Goal: Task Accomplishment & Management: Use online tool/utility

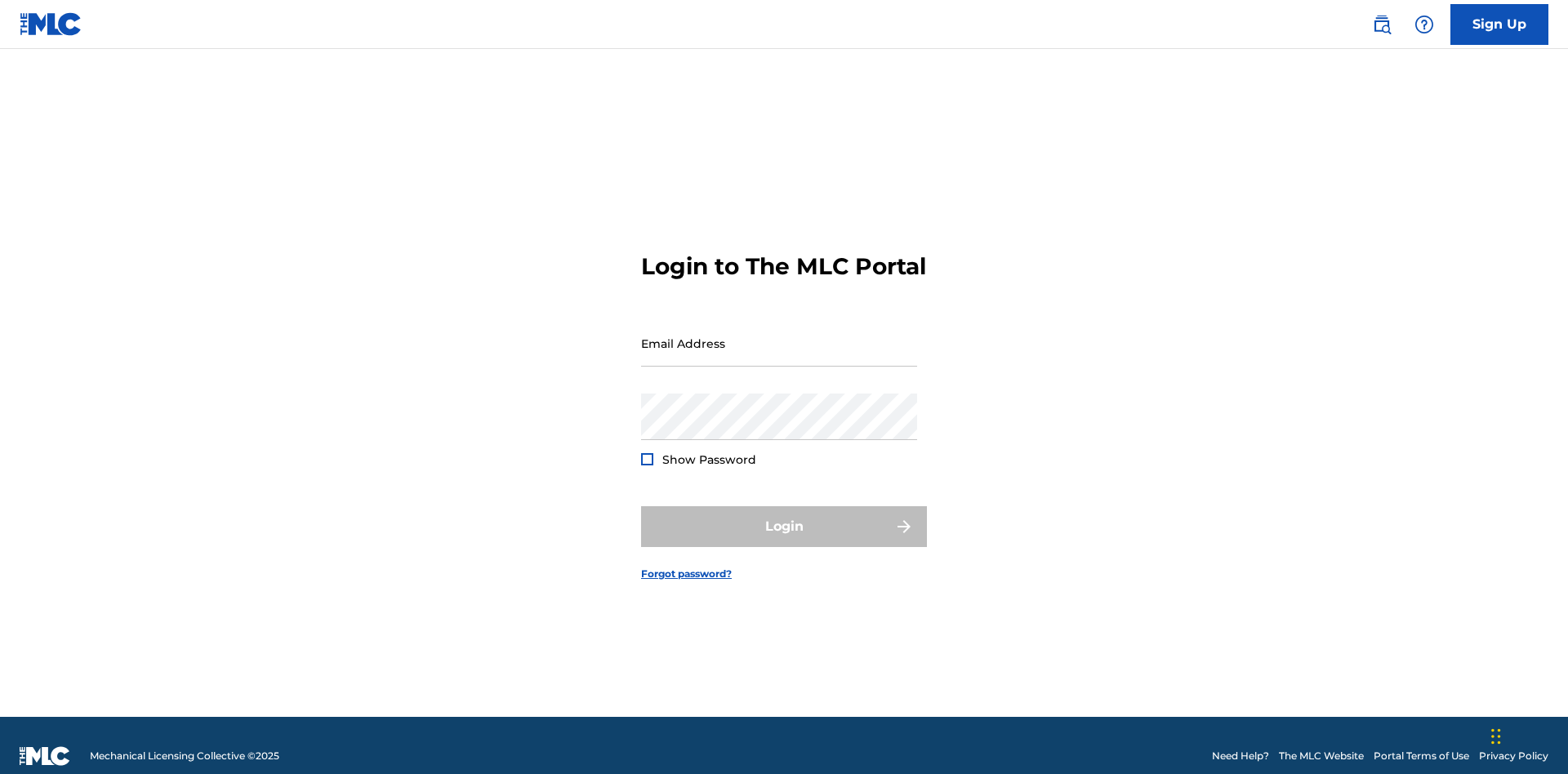
scroll to position [21, 0]
click at [779, 336] on input "Email Address" at bounding box center [778, 343] width 276 height 47
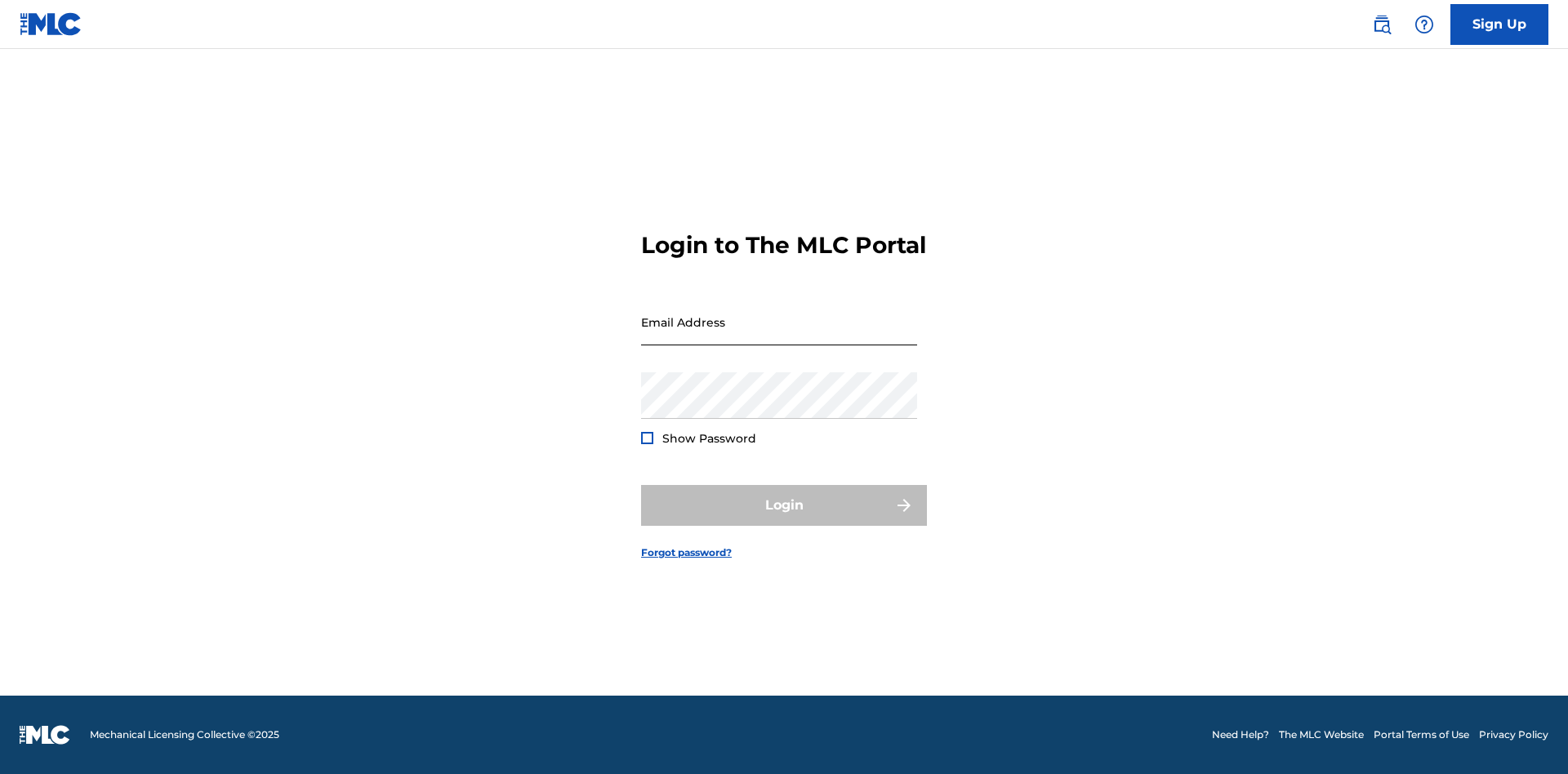
scroll to position [21, 0]
type input "[EMAIL_ADDRESS][DOMAIN_NAME]"
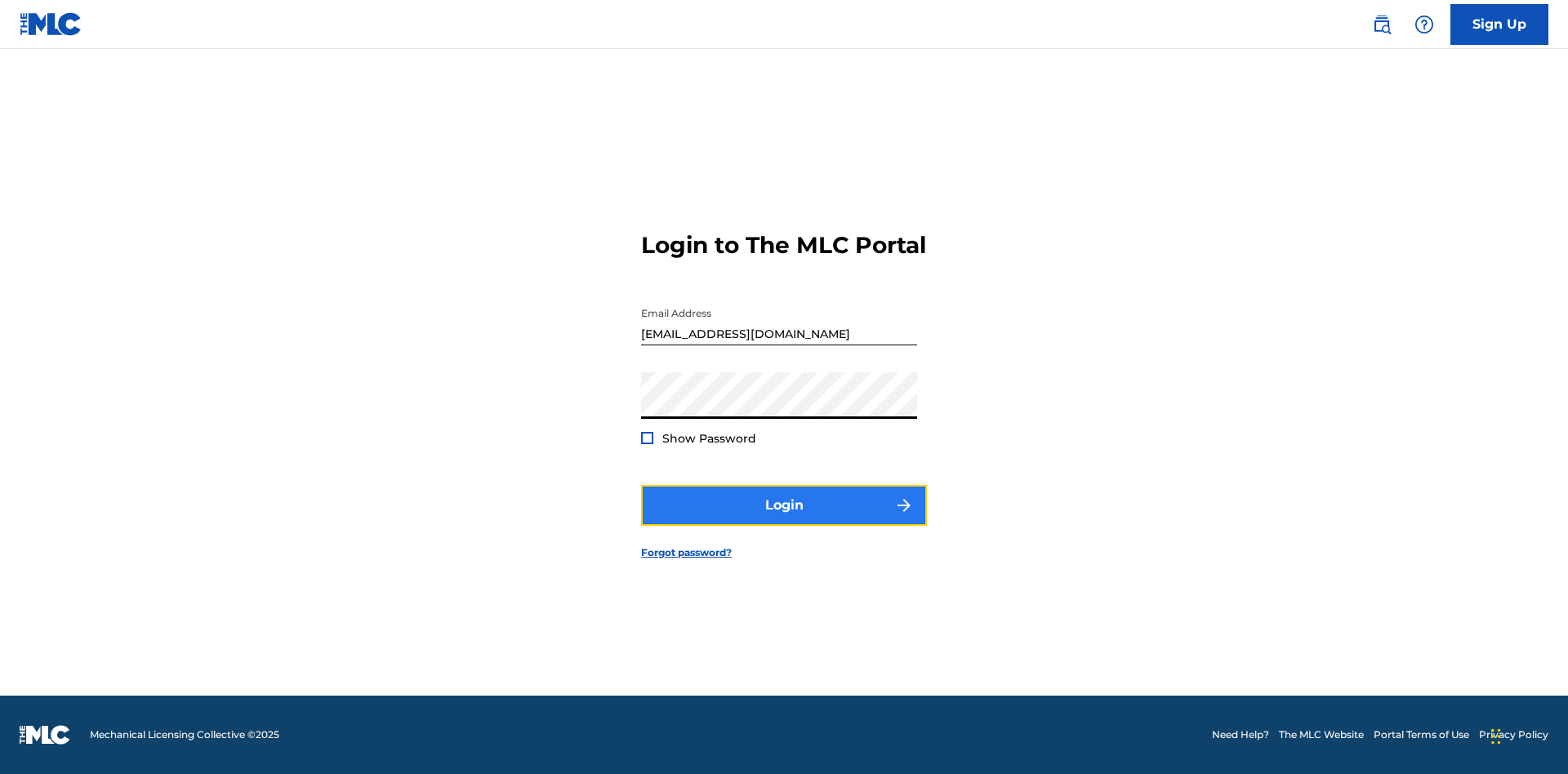
click at [784, 519] on button "Login" at bounding box center [784, 505] width 286 height 41
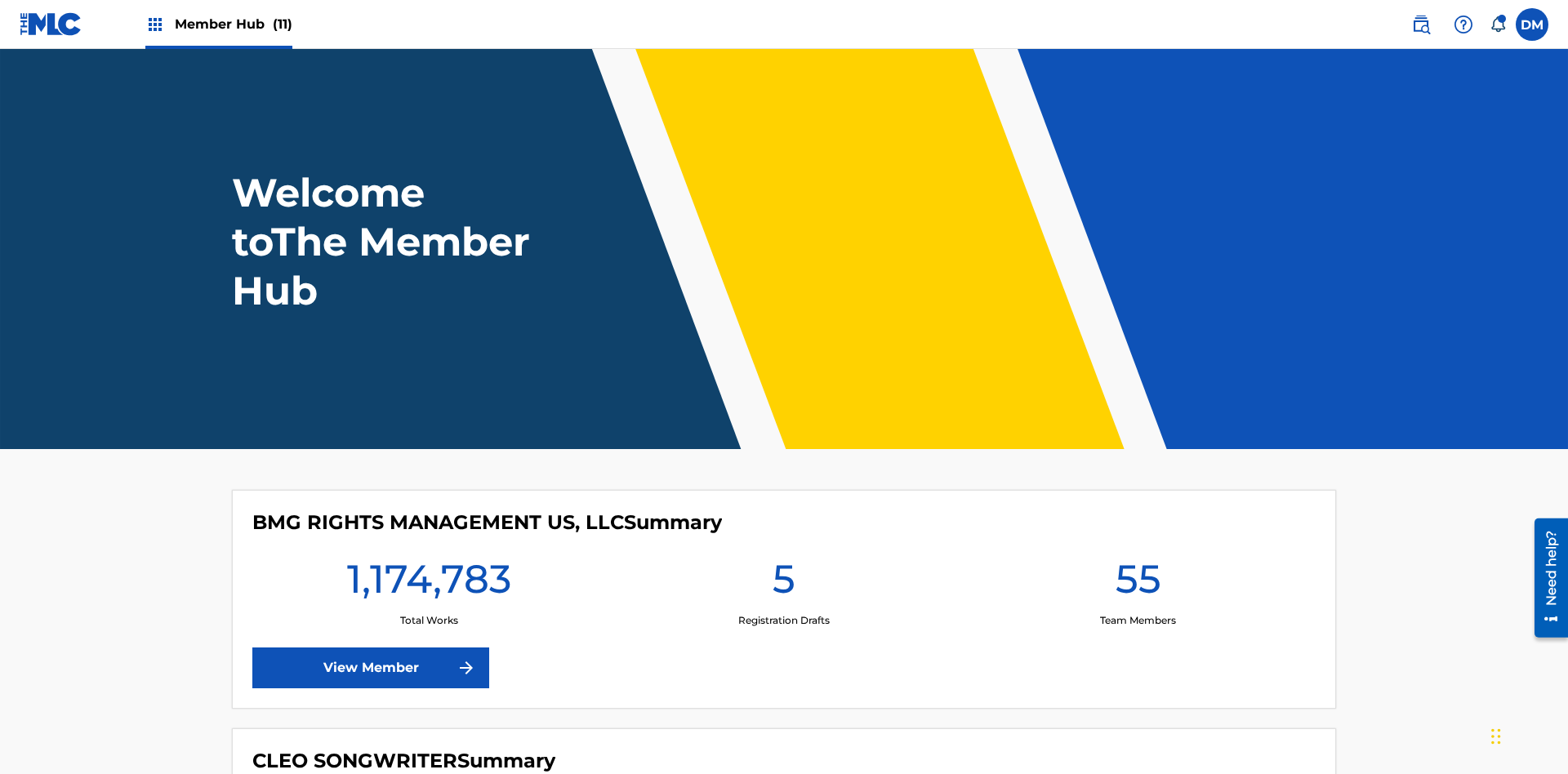
click at [233, 24] on span "Member Hub (11)" at bounding box center [233, 24] width 117 height 19
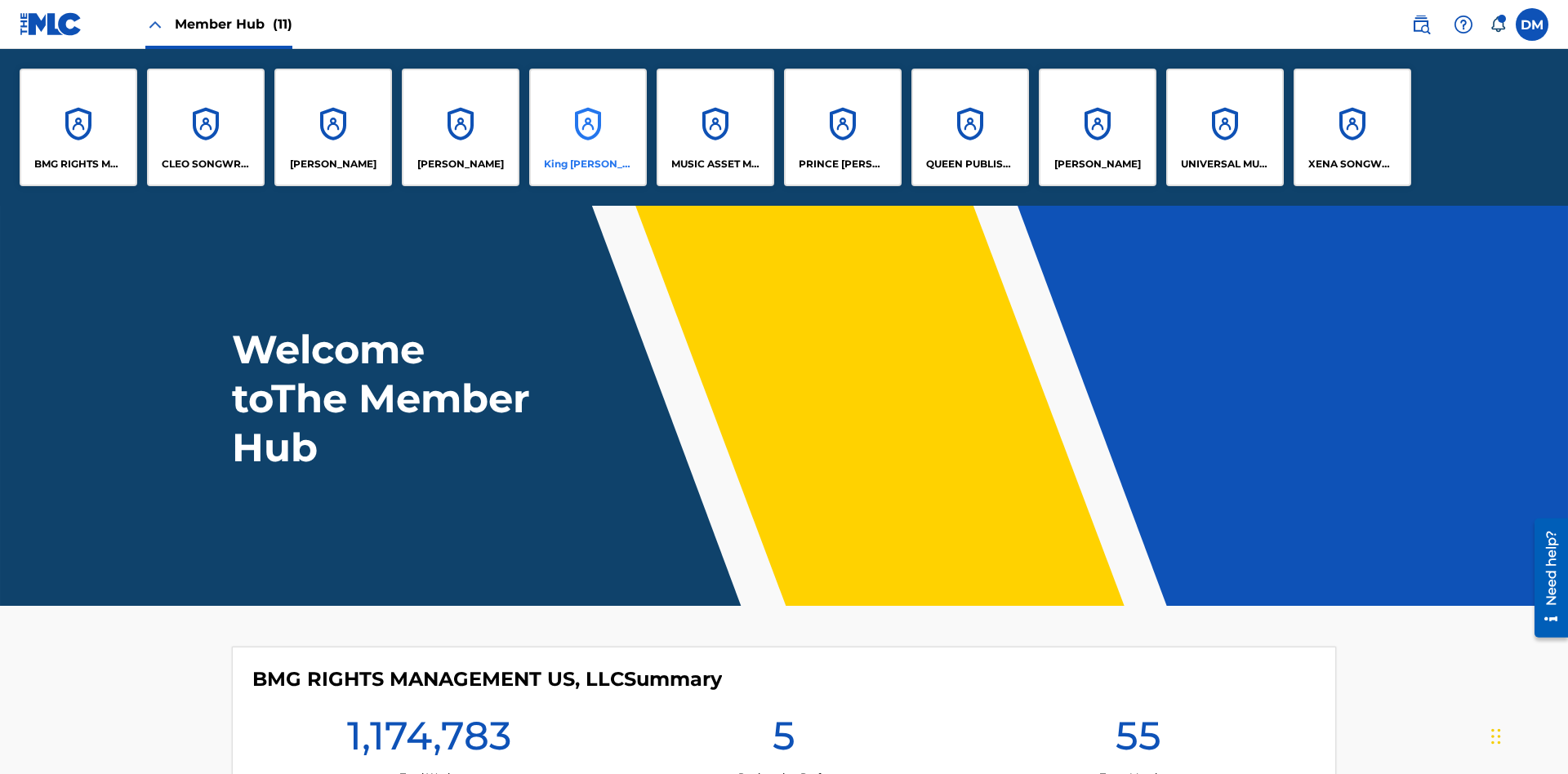
click at [588, 164] on p "King McTesterson" at bounding box center [588, 163] width 89 height 14
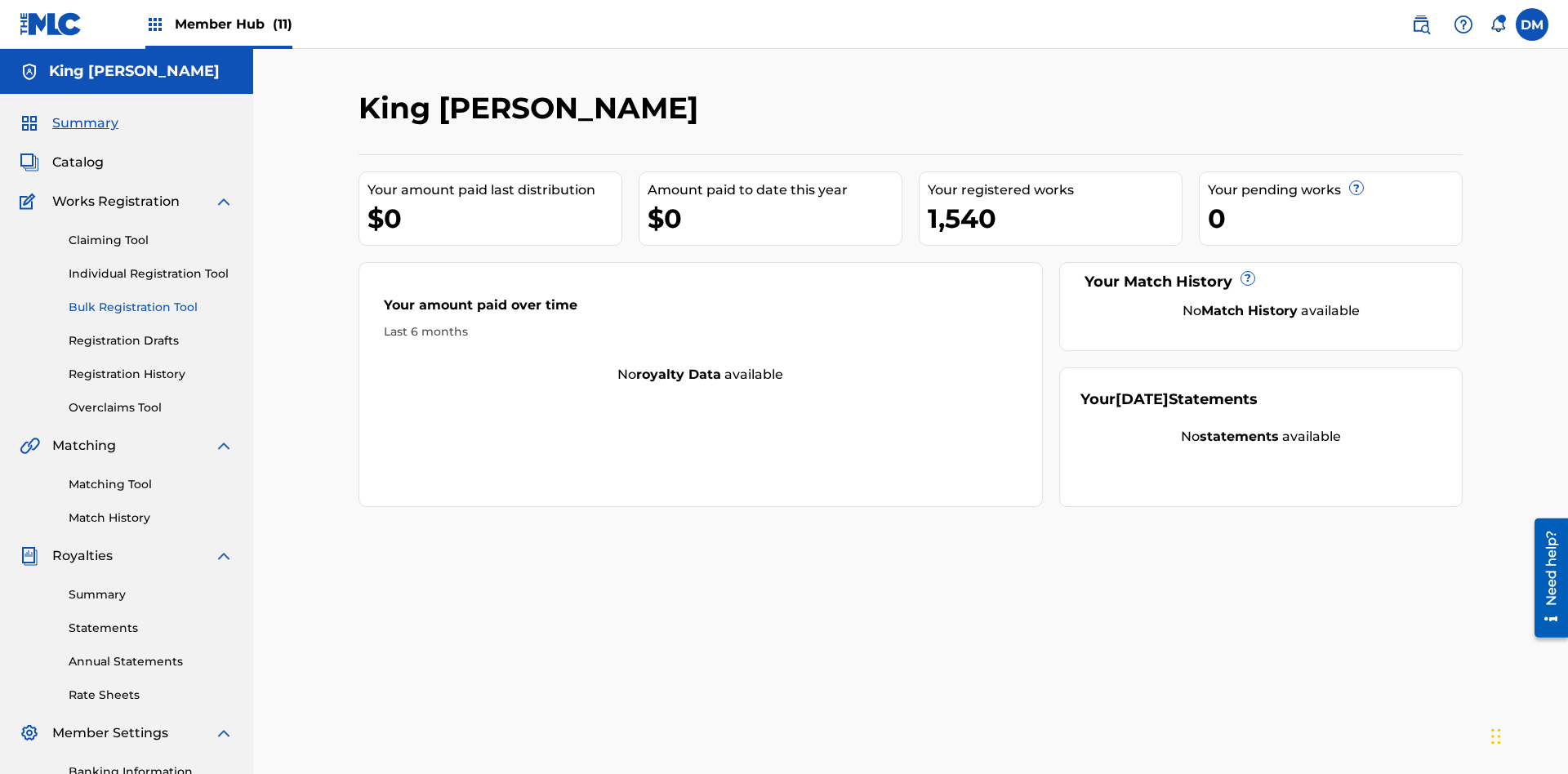
click at [151, 298] on link "Bulk Registration Tool" at bounding box center [151, 307] width 165 height 17
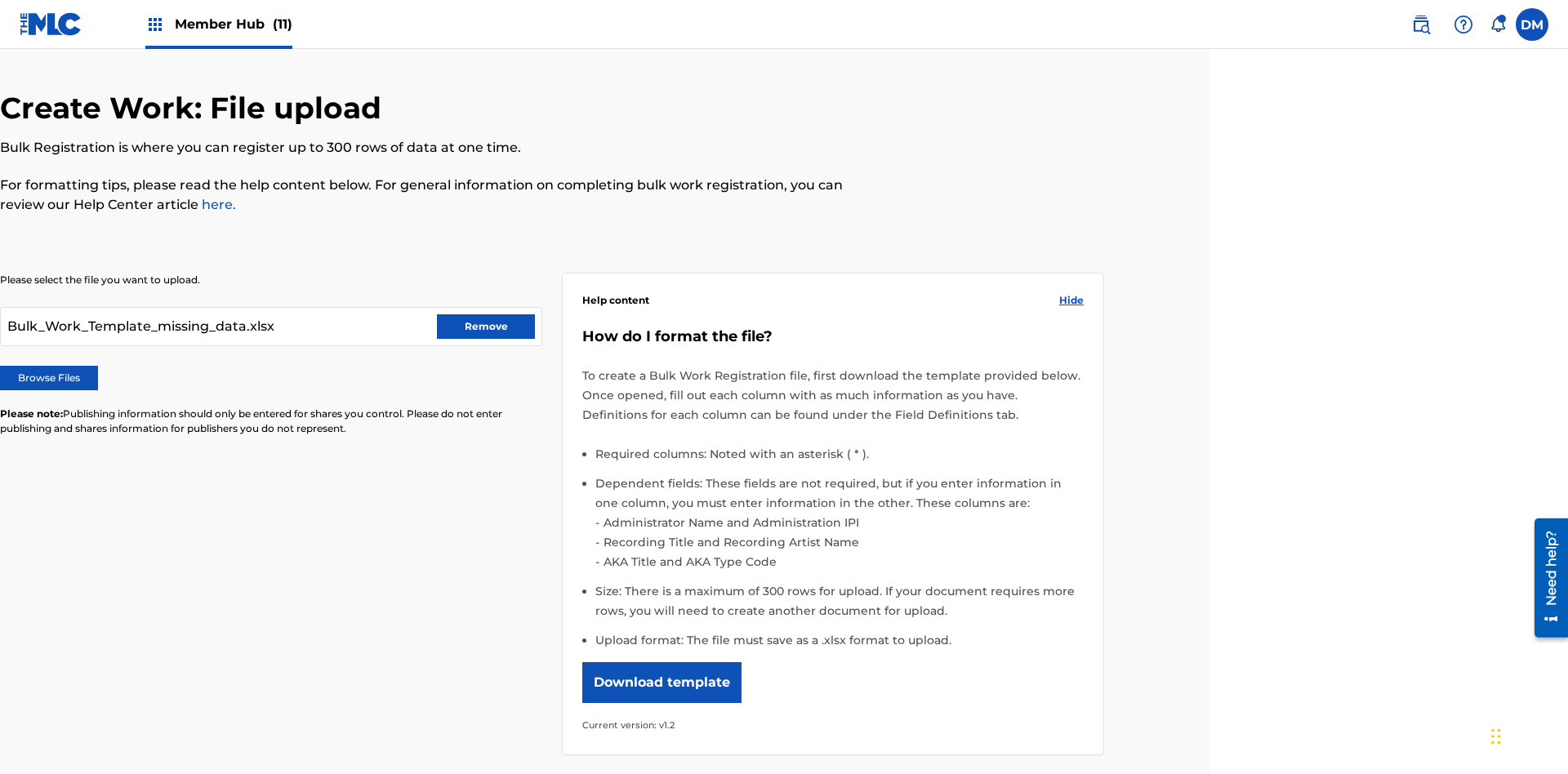
scroll to position [238, 359]
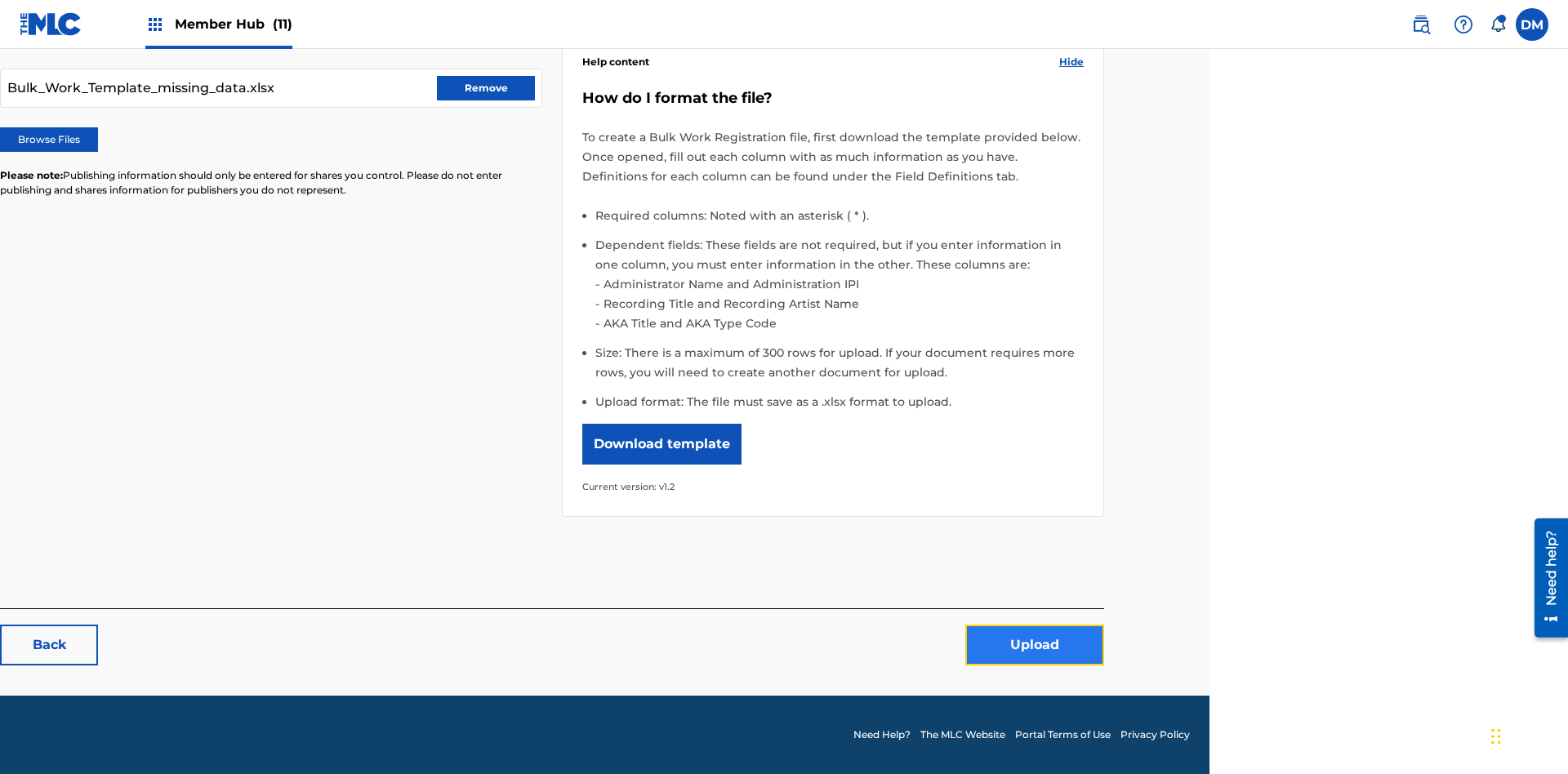
click at [1035, 645] on button "Upload" at bounding box center [1035, 644] width 139 height 41
